Goal: Find specific page/section: Find specific page/section

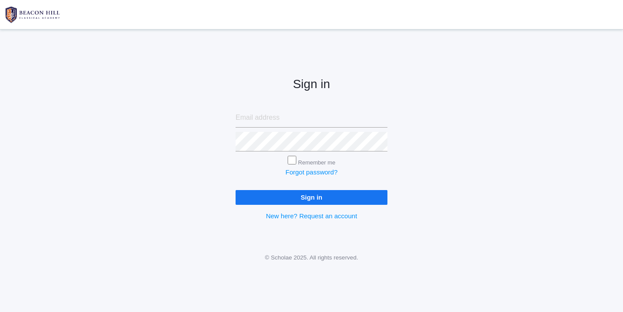
click at [279, 117] on input "email" at bounding box center [311, 118] width 152 height 20
type input "[EMAIL_ADDRESS][DOMAIN_NAME]"
click at [311, 195] on input "Sign in" at bounding box center [311, 197] width 152 height 14
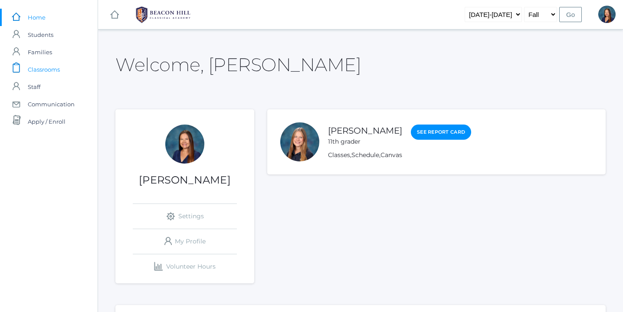
click at [43, 70] on span "Classrooms" at bounding box center [44, 69] width 32 height 17
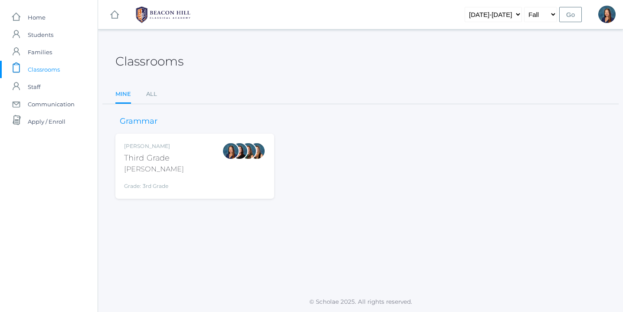
click at [188, 157] on div "[PERSON_NAME] Third Grade [PERSON_NAME] Grade: 3rd Grade 03LA" at bounding box center [194, 166] width 141 height 48
